Goal: Information Seeking & Learning: Learn about a topic

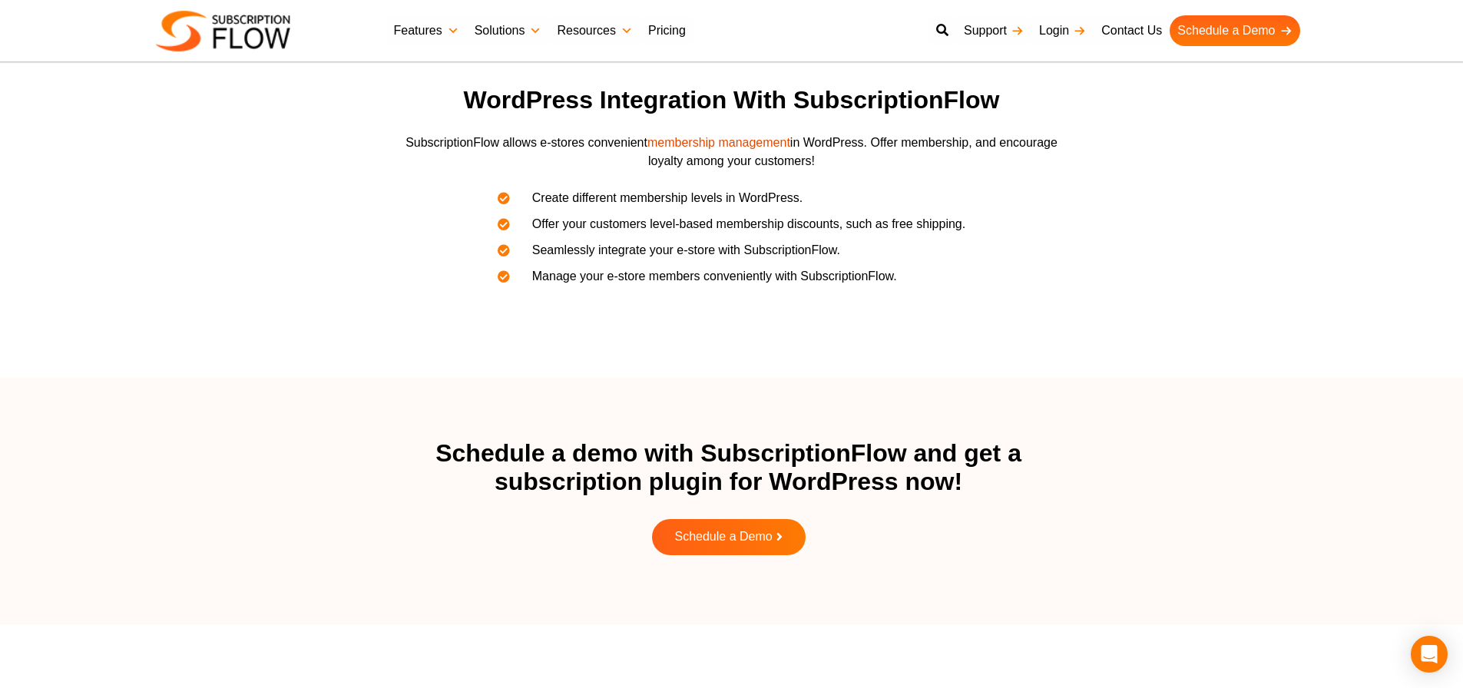
scroll to position [2073, 0]
drag, startPoint x: 671, startPoint y: 21, endPoint x: 664, endPoint y: 25, distance: 8.3
click at [671, 20] on link "Pricing" at bounding box center [666, 30] width 53 height 31
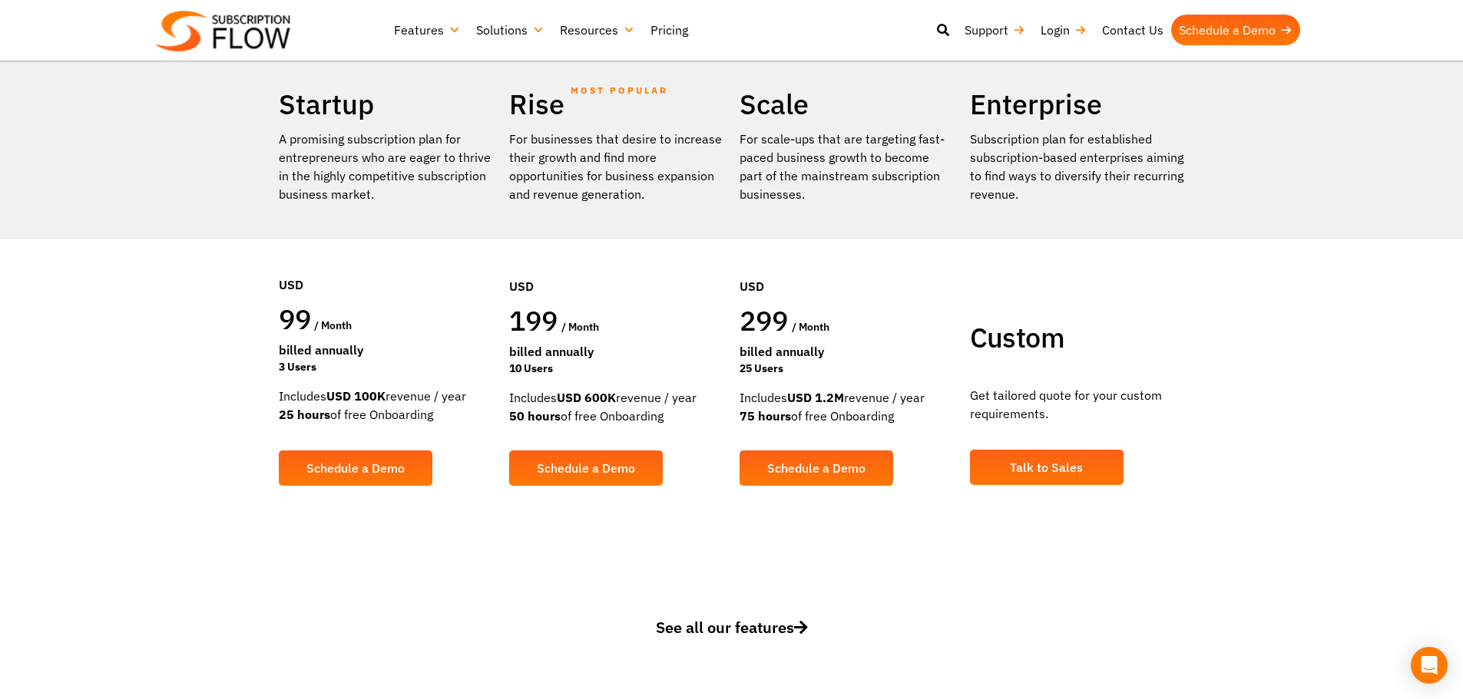
scroll to position [307, 0]
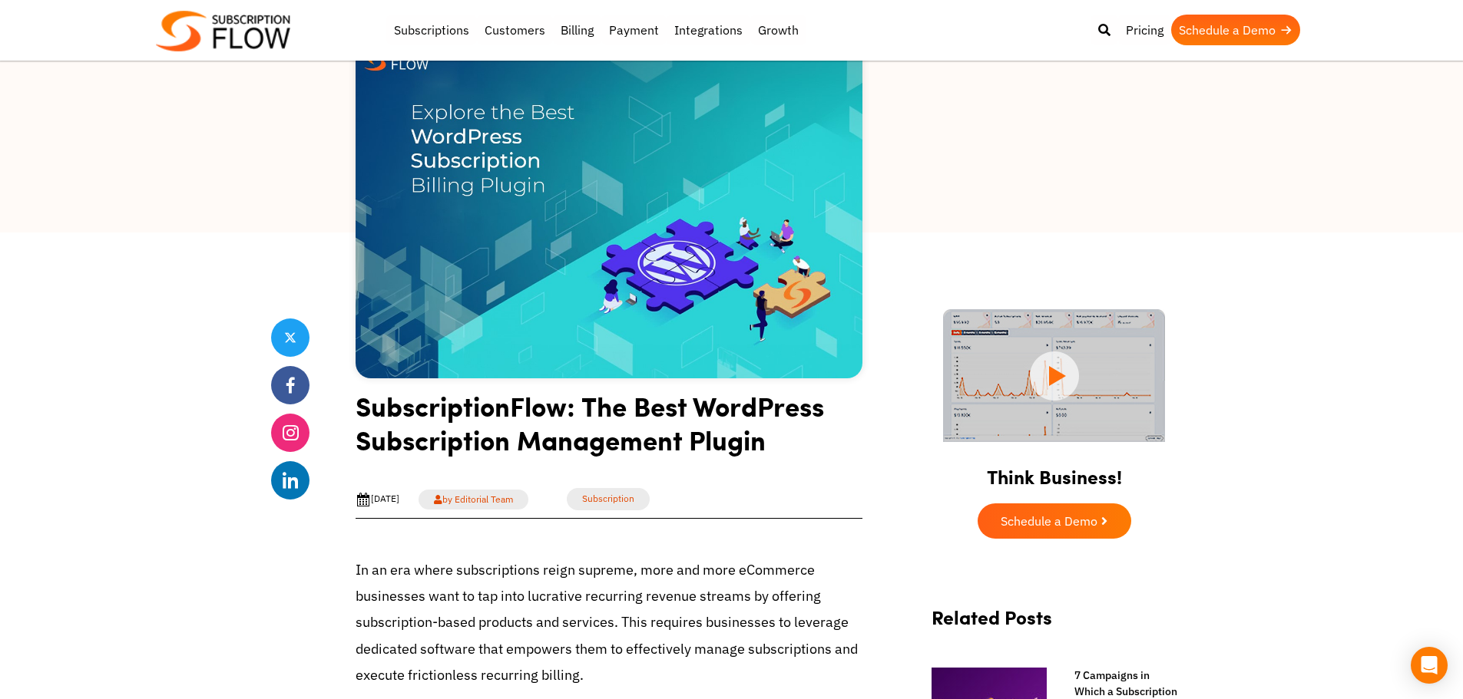
scroll to position [77, 0]
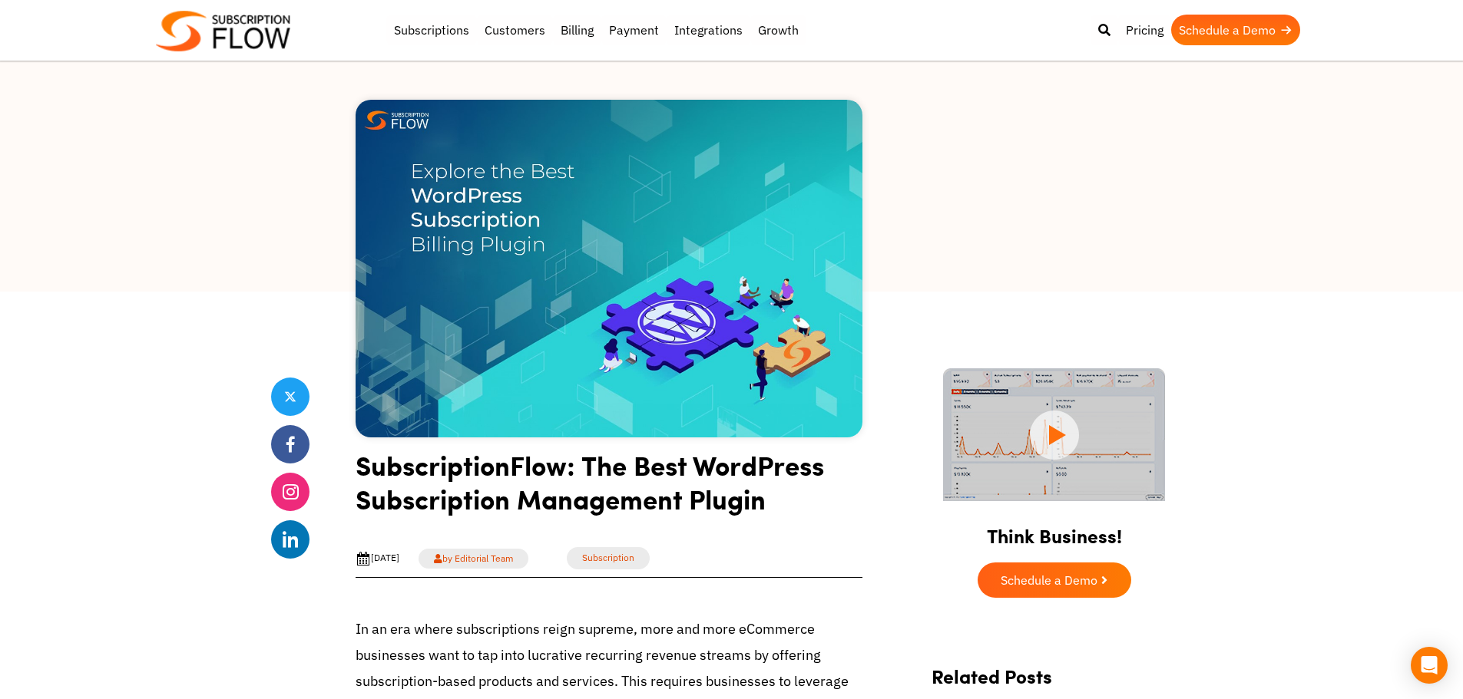
click at [390, 463] on h1 "SubscriptionFlow: The Best WordPress Subscription Management Plugin" at bounding box center [608, 487] width 507 height 79
copy h1 "SubscriptionFlow"
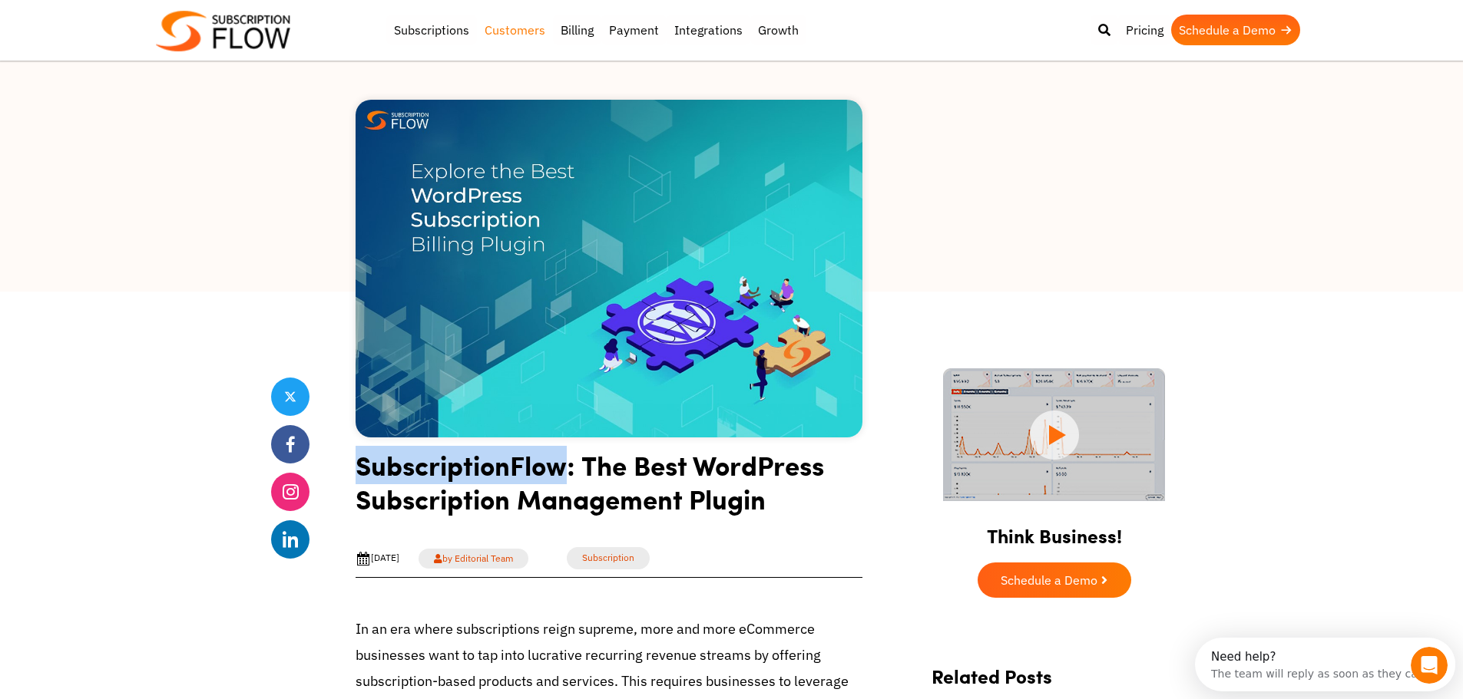
scroll to position [0, 0]
click at [576, 33] on link "Billing" at bounding box center [577, 30] width 48 height 31
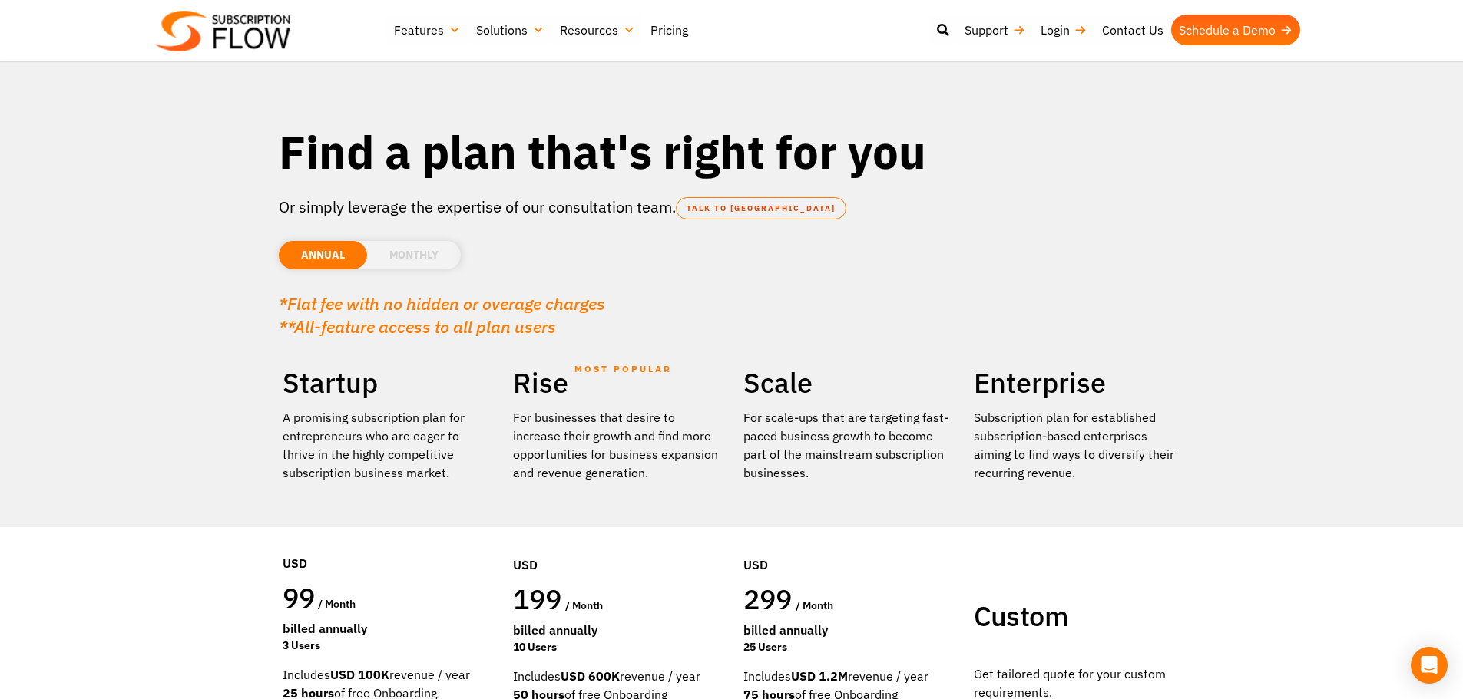
scroll to position [461, 0]
